Goal: Information Seeking & Learning: Learn about a topic

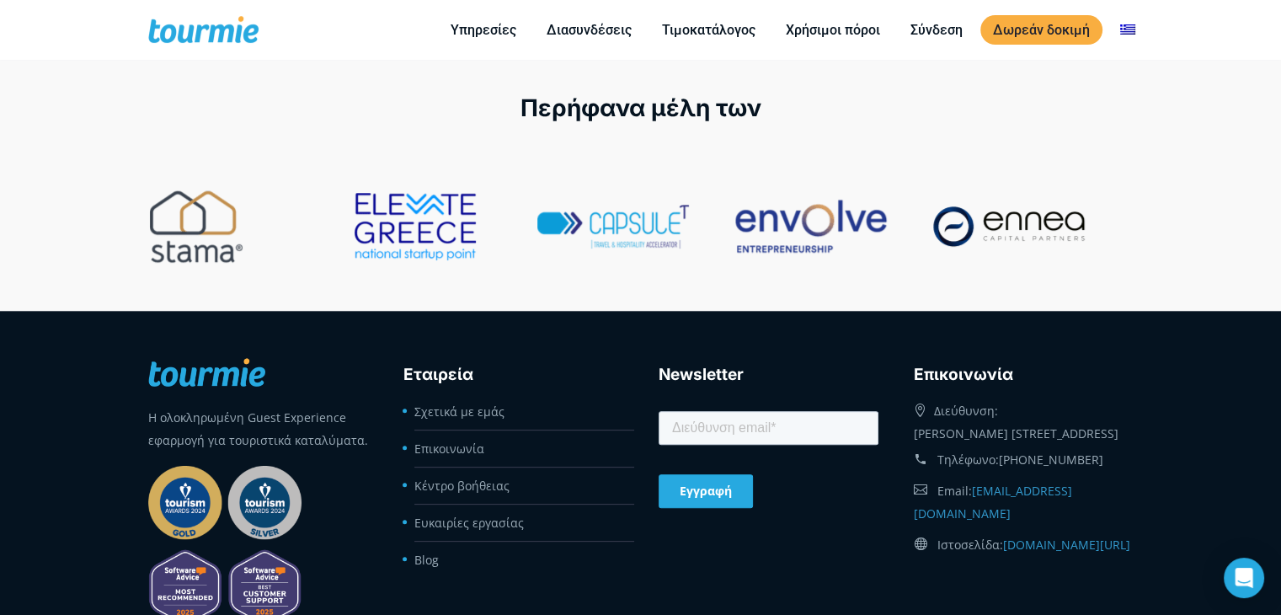
scroll to position [7036, 0]
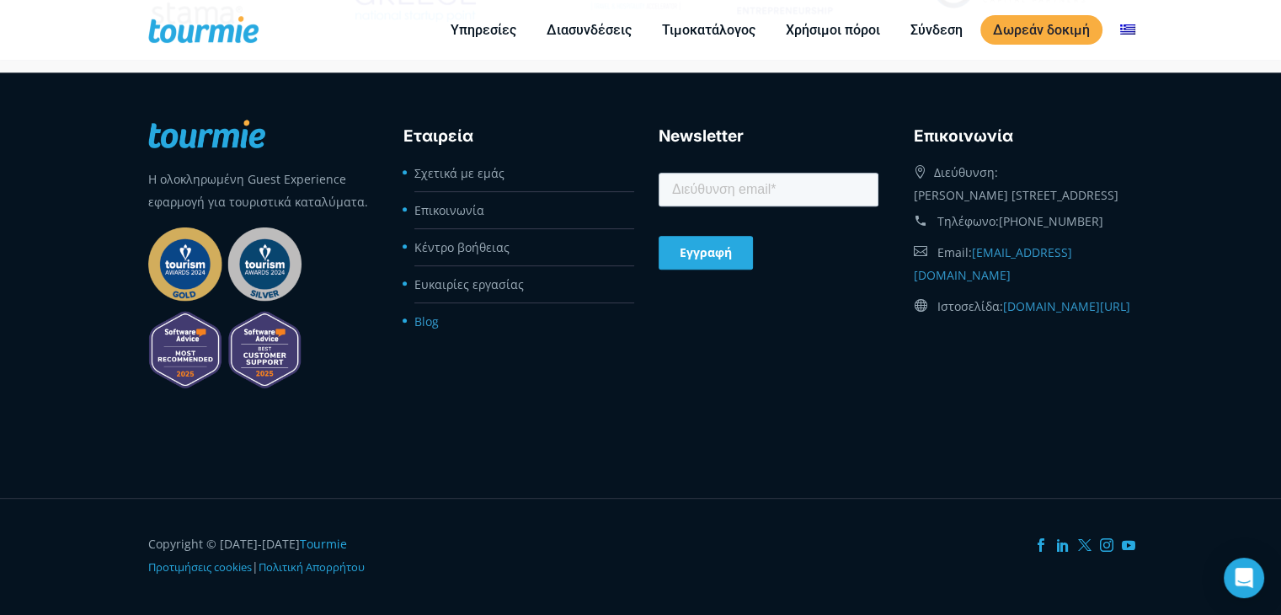
click at [430, 313] on link "Blog" at bounding box center [426, 321] width 24 height 16
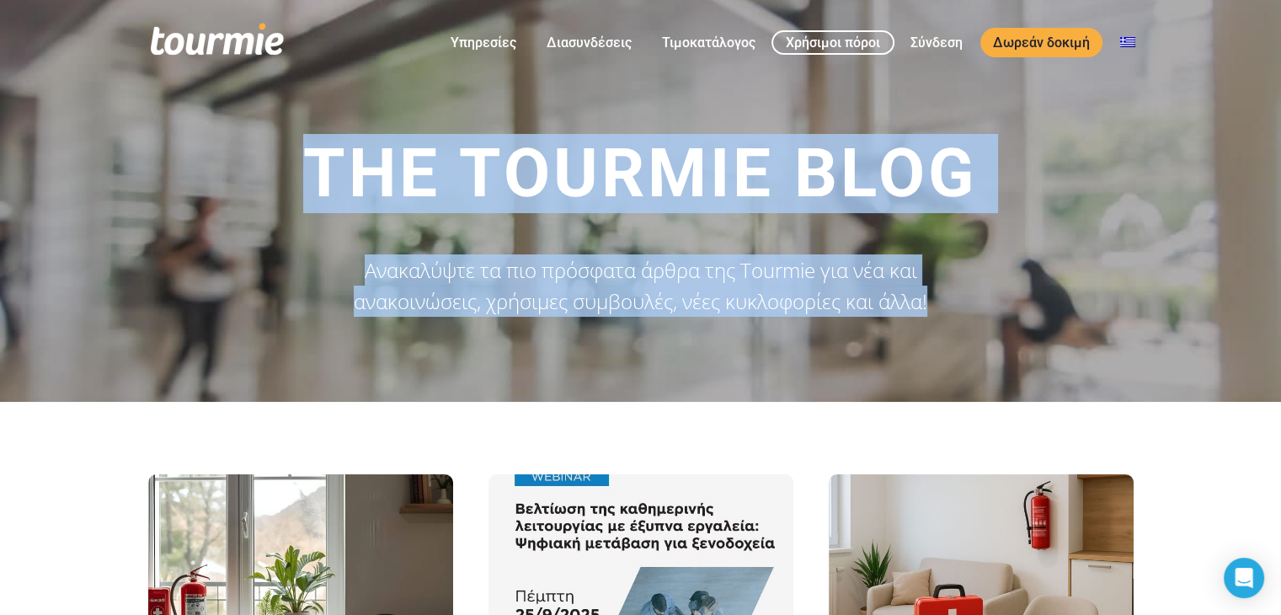
drag, startPoint x: 968, startPoint y: 123, endPoint x: 984, endPoint y: 307, distance: 185.1
click at [984, 307] on div "The Tourmie Blog Ανακαλύψτε τα πιο πρόσφατα άρθρα της Tourmie για νέα και ανακο…" at bounding box center [640, 201] width 1281 height 402
click at [984, 307] on div "Ανακαλύψτε τα πιο πρόσφατα άρθρα της Tourmie για νέα και ανακοινώσεις, χρήσιμες…" at bounding box center [640, 285] width 1245 height 62
drag, startPoint x: 984, startPoint y: 307, endPoint x: 313, endPoint y: 146, distance: 690.3
click at [313, 146] on div "The Tourmie Blog Ανακαλύψτε τα πιο πρόσφατα άρθρα της Tourmie για νέα και ανακο…" at bounding box center [640, 235] width 1245 height 200
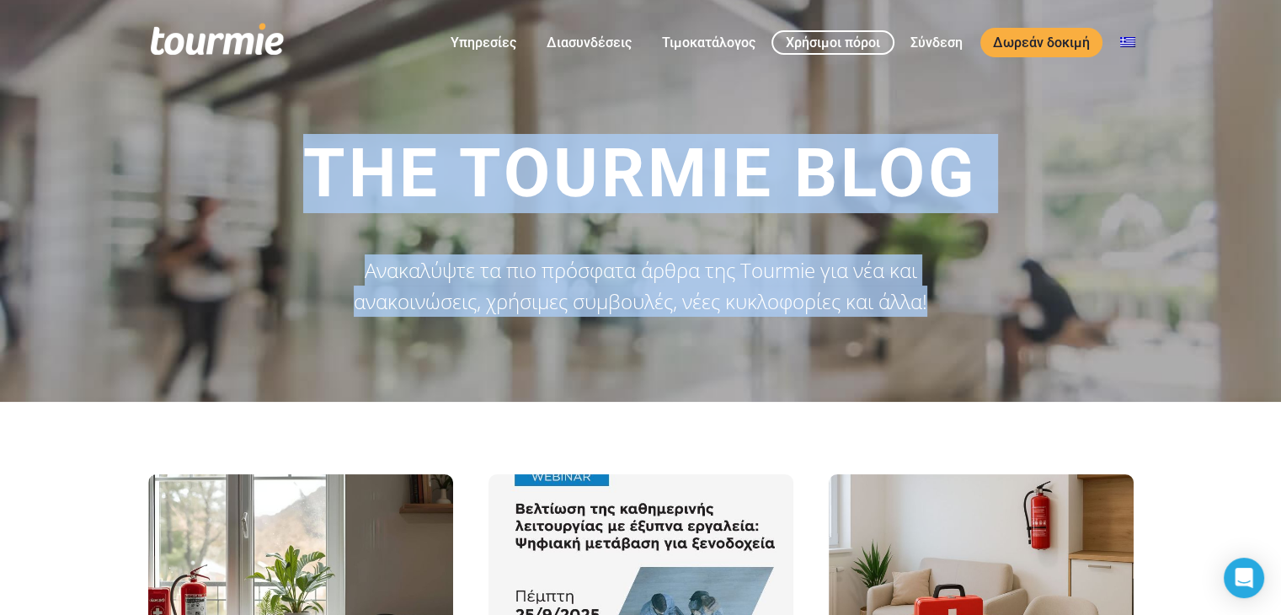
click at [313, 146] on span "The Tourmie Blog" at bounding box center [640, 173] width 674 height 79
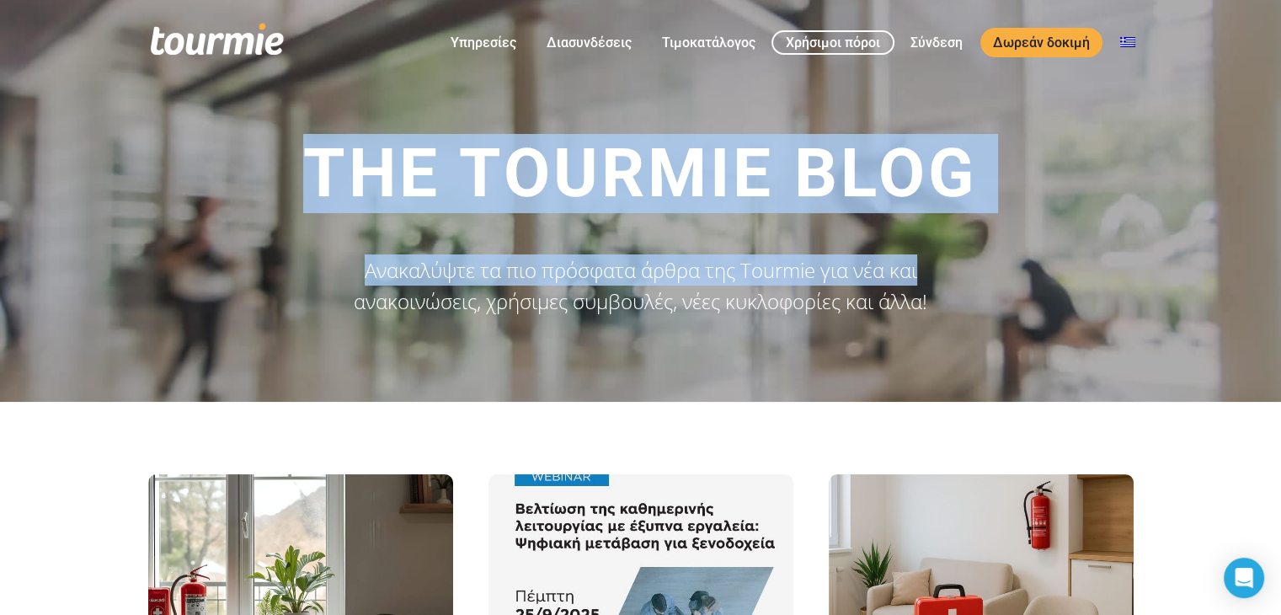
drag, startPoint x: 313, startPoint y: 146, endPoint x: 924, endPoint y: 275, distance: 624.1
click at [918, 274] on div "The Tourmie Blog Ανακαλύψτε τα πιο πρόσφατα άρθρα της Tourmie για νέα και ανακο…" at bounding box center [640, 235] width 1245 height 200
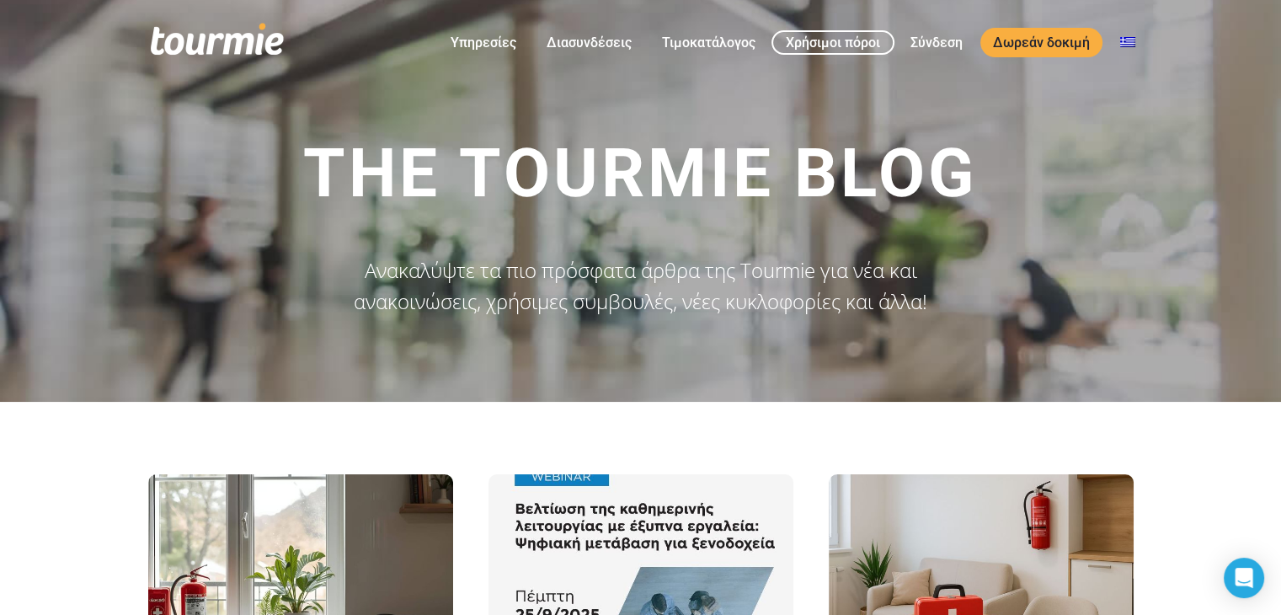
click at [1008, 301] on div "Ανακαλύψτε τα πιο πρόσφατα άρθρα της Tourmie για νέα και ανακοινώσεις, χρήσιμες…" at bounding box center [640, 285] width 1245 height 62
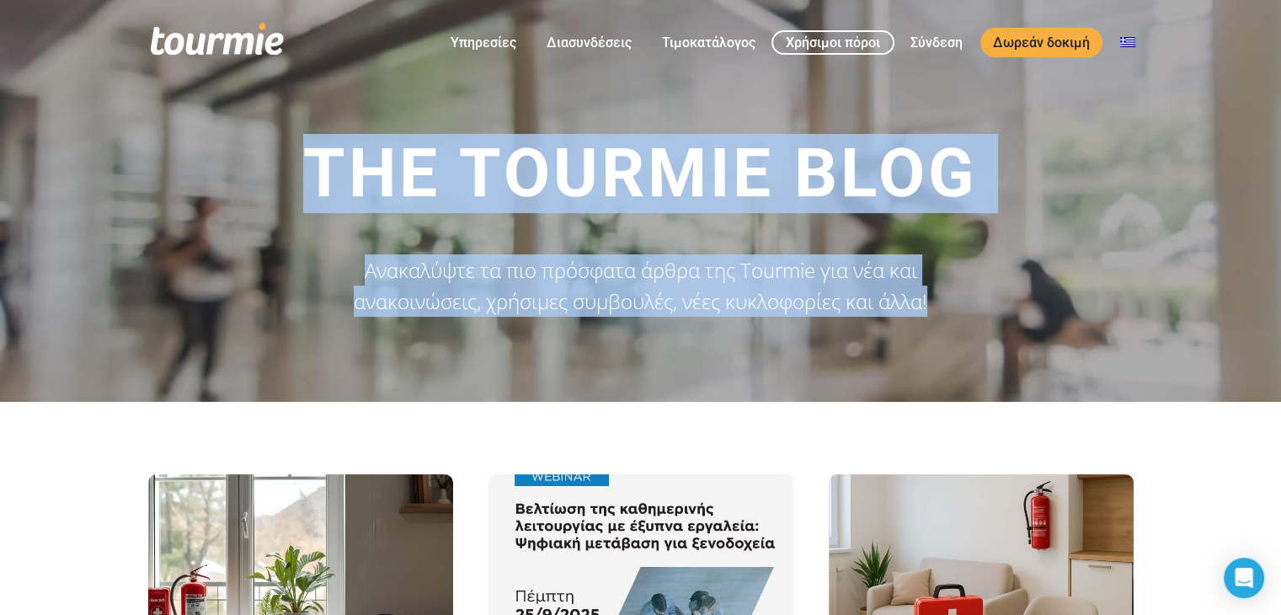
drag, startPoint x: 875, startPoint y: 290, endPoint x: 163, endPoint y: 108, distance: 734.6
click at [163, 108] on div "The Tourmie Blog Ανακαλύψτε τα πιο πρόσφατα άρθρα της Tourmie για νέα και ανακο…" at bounding box center [640, 201] width 1281 height 402
click at [209, 140] on h1 "The Tourmie Blog" at bounding box center [640, 174] width 1245 height 76
drag, startPoint x: 413, startPoint y: 166, endPoint x: 1085, endPoint y: 289, distance: 683.1
click at [1085, 289] on div "The Tourmie Blog Ανακαλύψτε τα πιο πρόσφατα άρθρα της Tourmie για νέα και ανακο…" at bounding box center [640, 235] width 1245 height 200
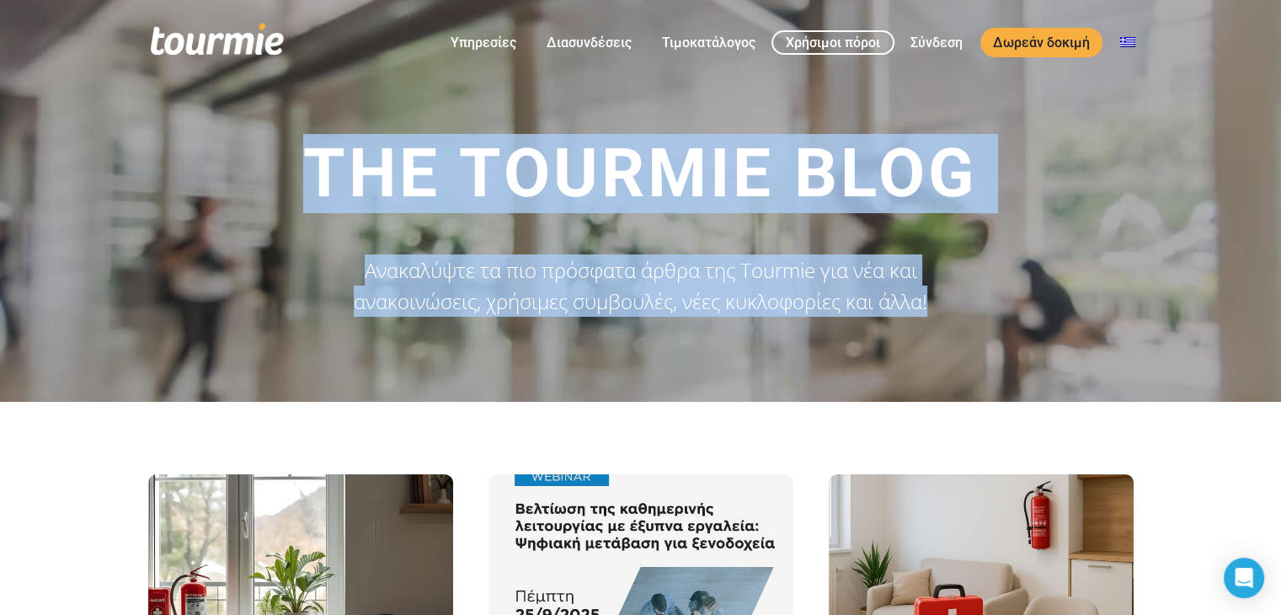
click at [1094, 289] on div "Ανακαλύψτε τα πιο πρόσφατα άρθρα της Tourmie για νέα και ανακοινώσεις, χρήσιμες…" at bounding box center [640, 285] width 1245 height 62
drag, startPoint x: 1031, startPoint y: 315, endPoint x: 165, endPoint y: 146, distance: 881.9
click at [165, 146] on div "The Tourmie Blog Ανακαλύψτε τα πιο πρόσφατα άρθρα της Tourmie για νέα και ανακο…" at bounding box center [640, 235] width 1245 height 200
drag, startPoint x: 168, startPoint y: 146, endPoint x: 215, endPoint y: 157, distance: 47.8
click at [168, 146] on h1 "The Tourmie Blog" at bounding box center [640, 174] width 1245 height 76
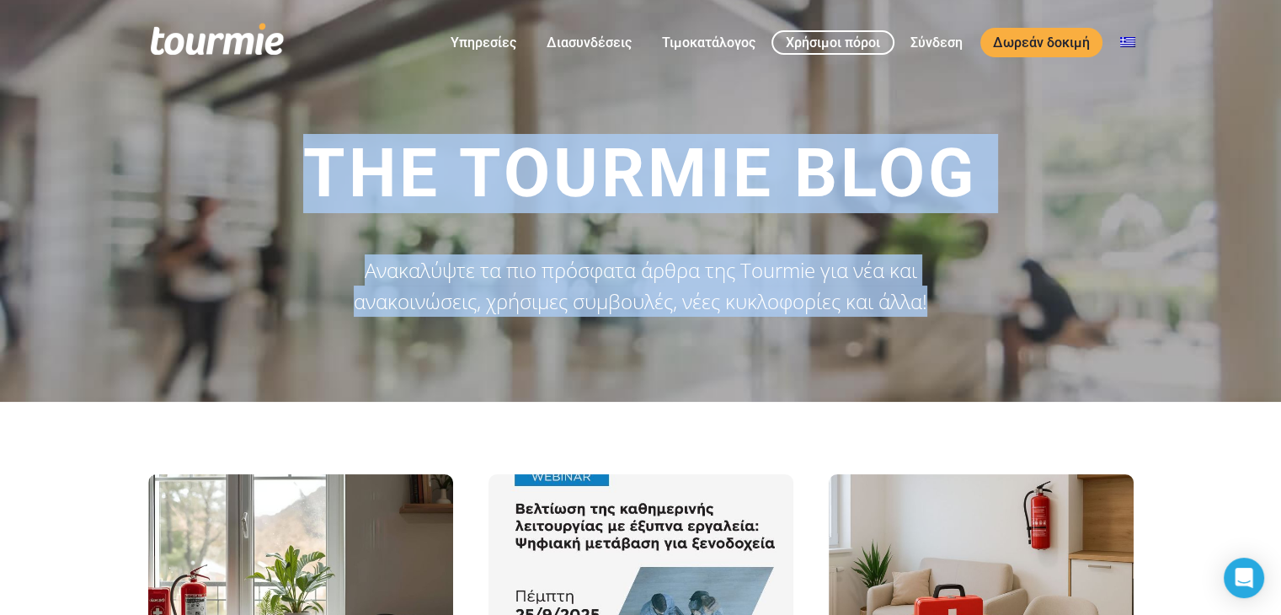
click at [881, 256] on span "Ανακαλύψτε τα πιο πρόσφατα άρθρα της Tourmie για νέα και ανακοινώσεις, χρήσιμες…" at bounding box center [640, 285] width 573 height 59
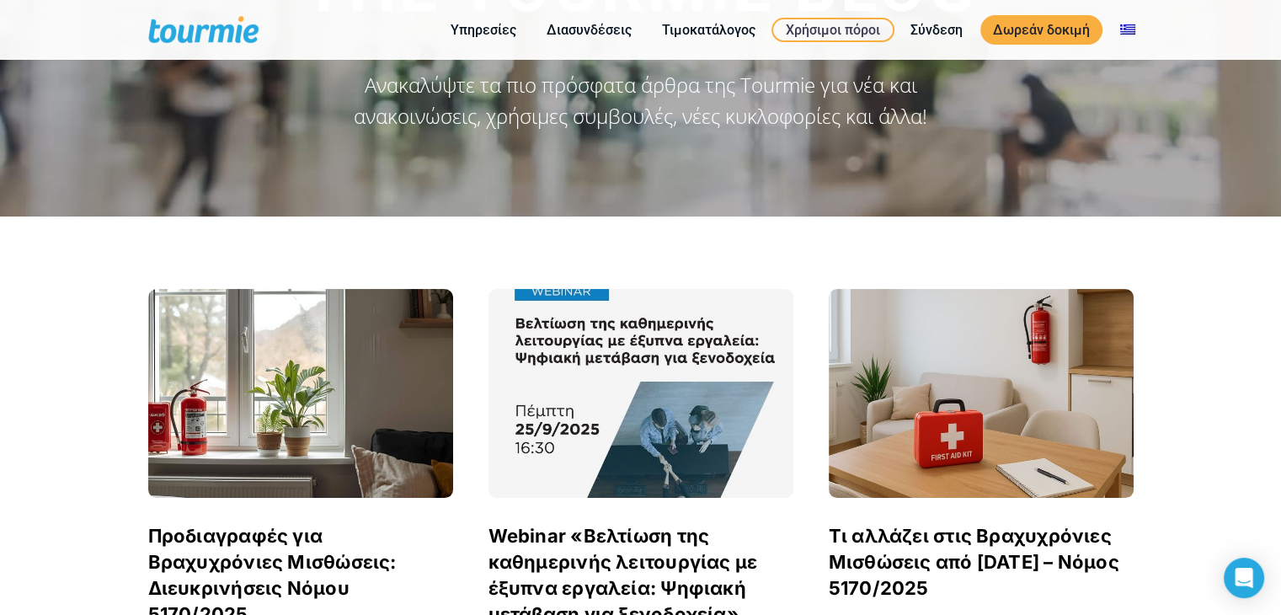
scroll to position [189, 0]
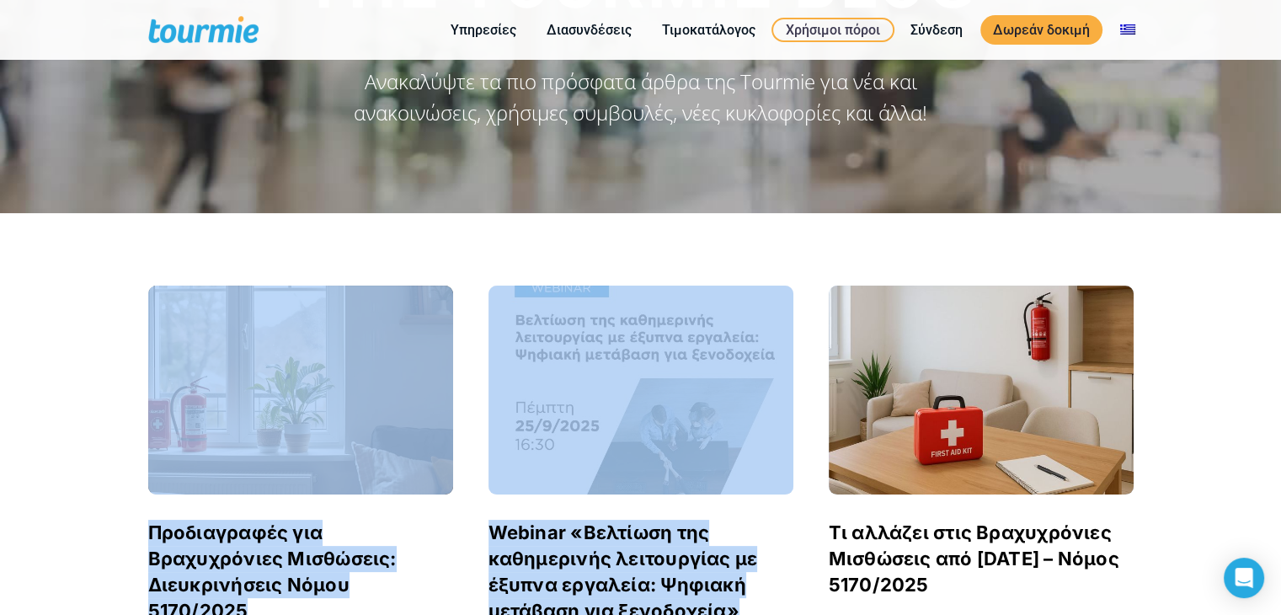
drag, startPoint x: 880, startPoint y: 259, endPoint x: 1292, endPoint y: 418, distance: 442.2
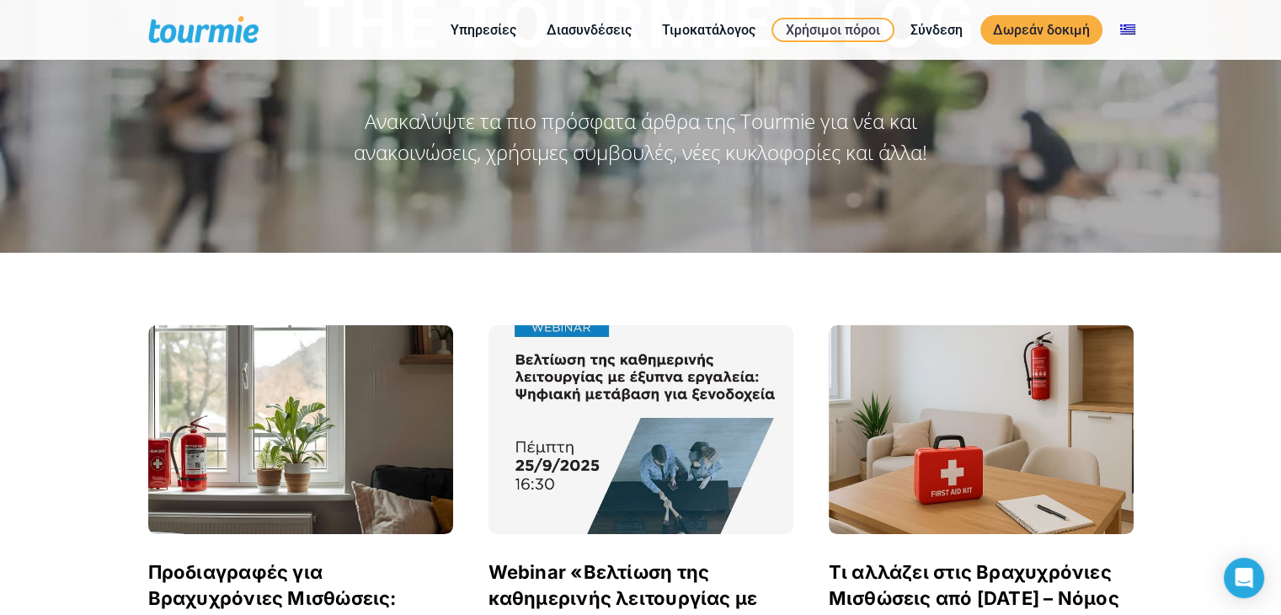
scroll to position [0, 0]
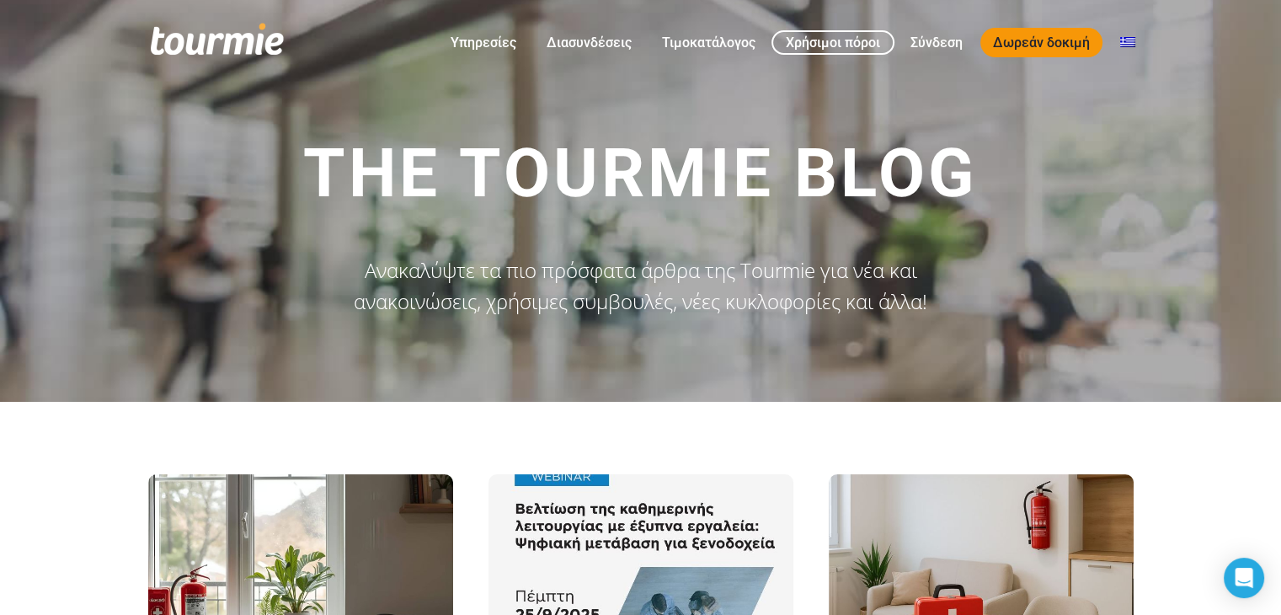
click at [1059, 49] on link "Δωρεάν δοκιμή" at bounding box center [1041, 42] width 122 height 29
